Goal: Transaction & Acquisition: Download file/media

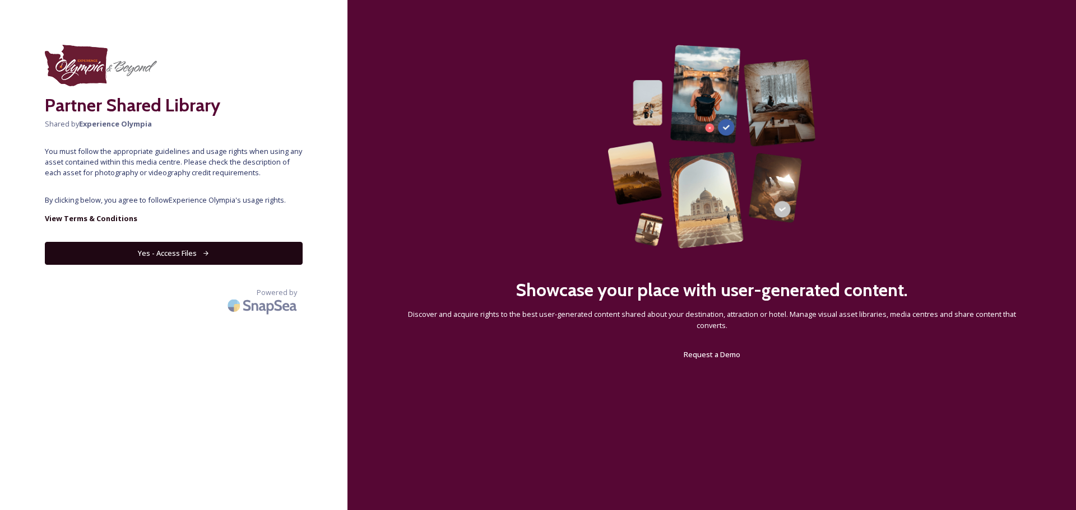
click at [197, 252] on button "Yes - Access Files" at bounding box center [174, 253] width 258 height 23
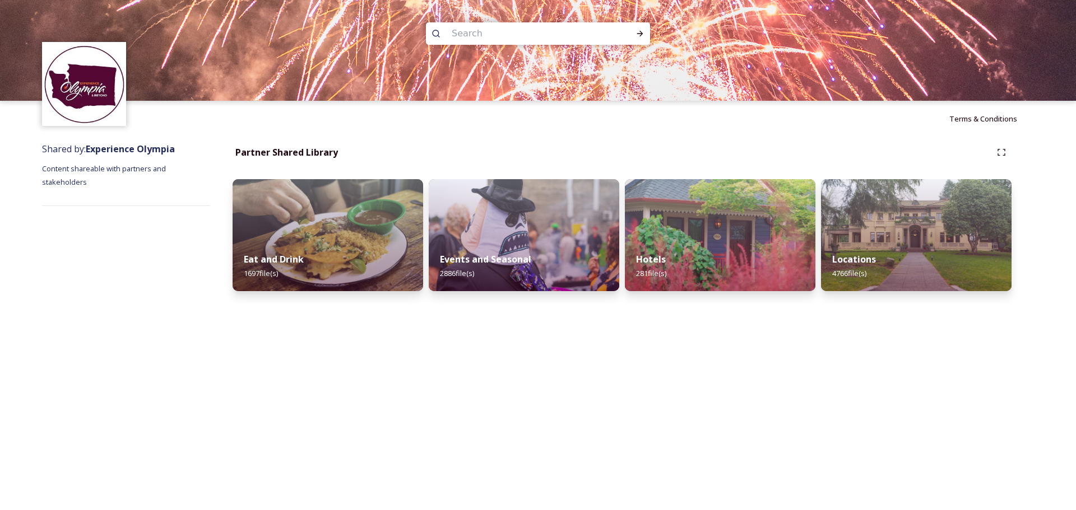
click at [509, 31] on input at bounding box center [523, 33] width 154 height 25
type input "bountiful byway"
click at [642, 29] on icon at bounding box center [639, 33] width 9 height 9
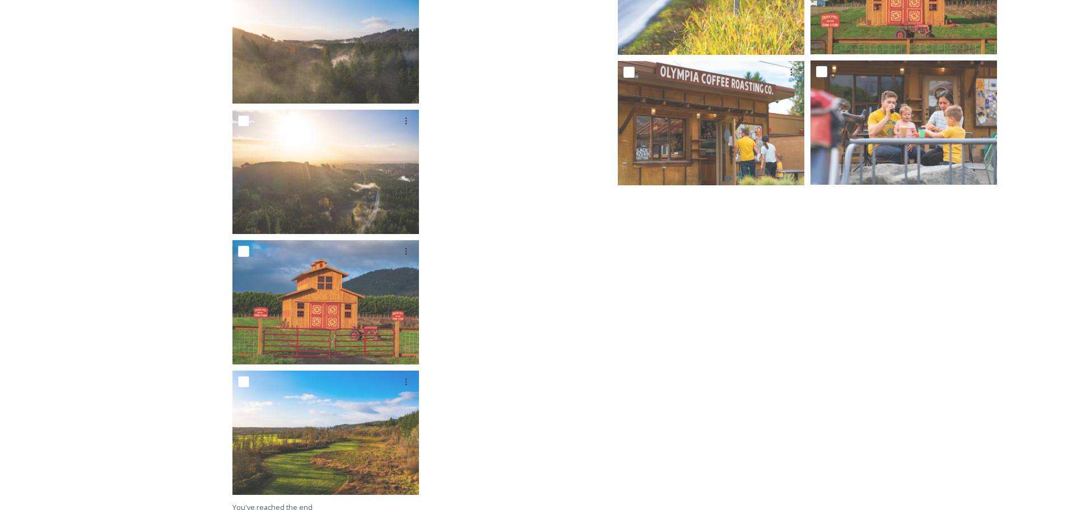
scroll to position [2368, 0]
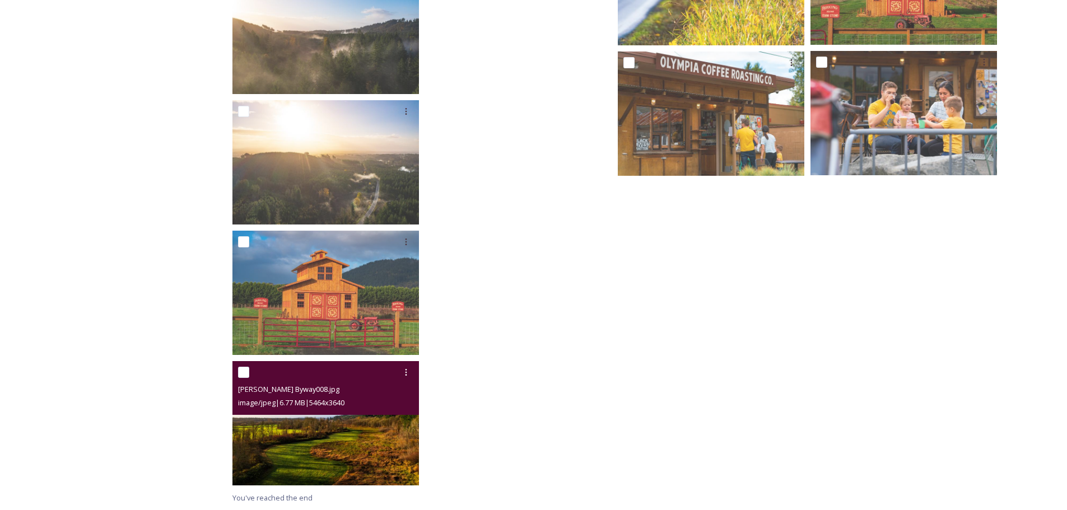
click at [346, 417] on img at bounding box center [326, 423] width 187 height 124
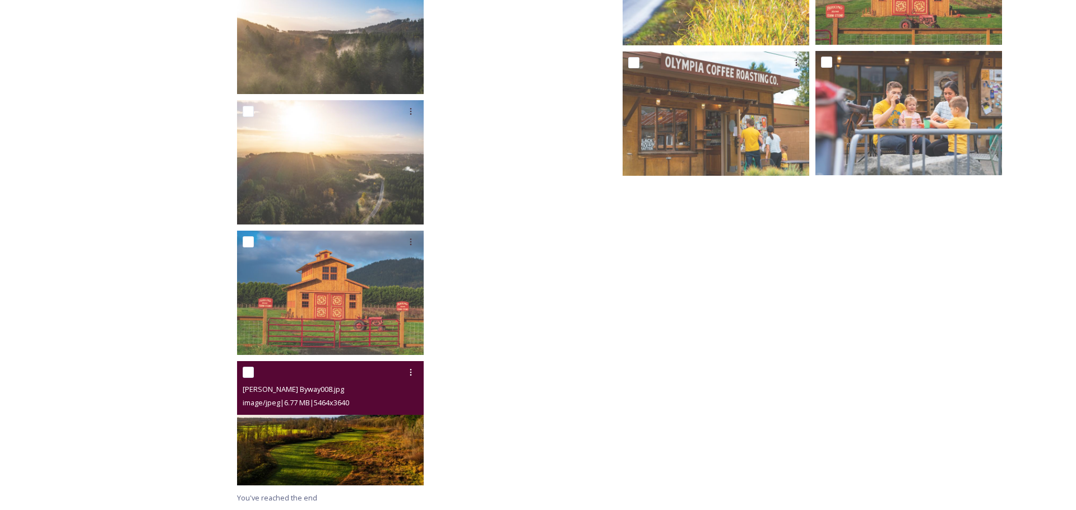
scroll to position [2238, 0]
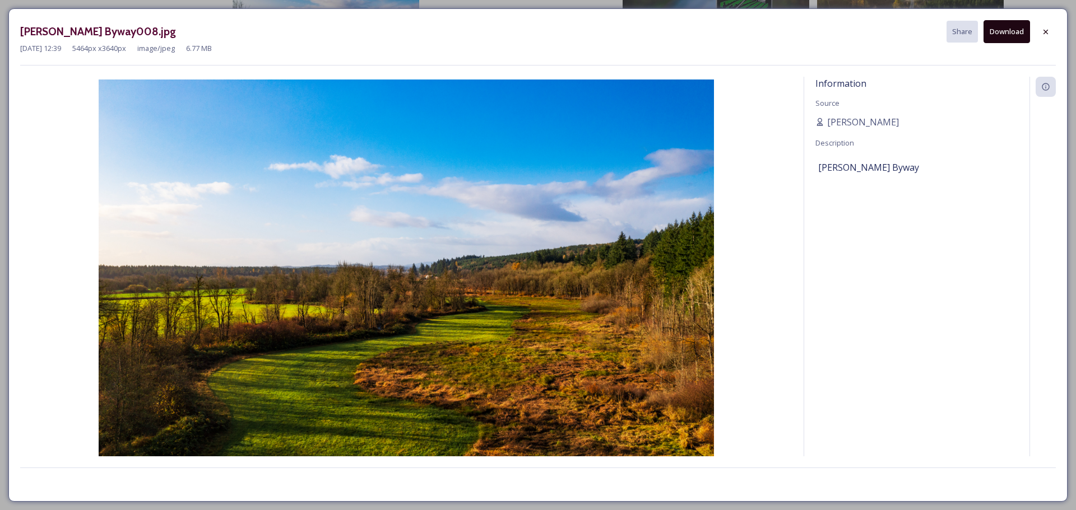
click at [1011, 25] on button "Download" at bounding box center [1006, 31] width 47 height 23
